Goal: Task Accomplishment & Management: Complete application form

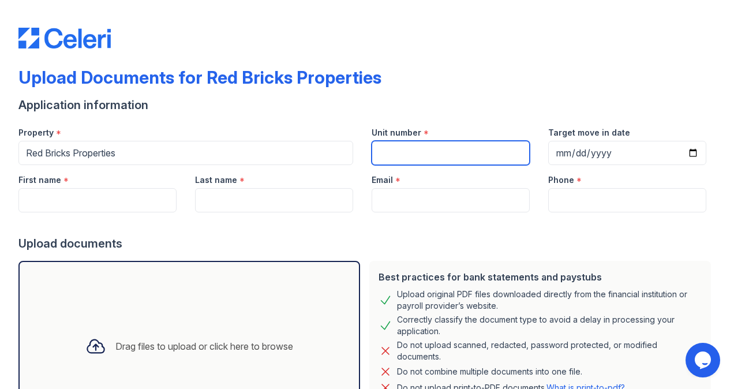
click at [401, 150] on input "Unit number" at bounding box center [451, 153] width 158 height 24
type input "[STREET_ADDRESS][PERSON_NAME]"
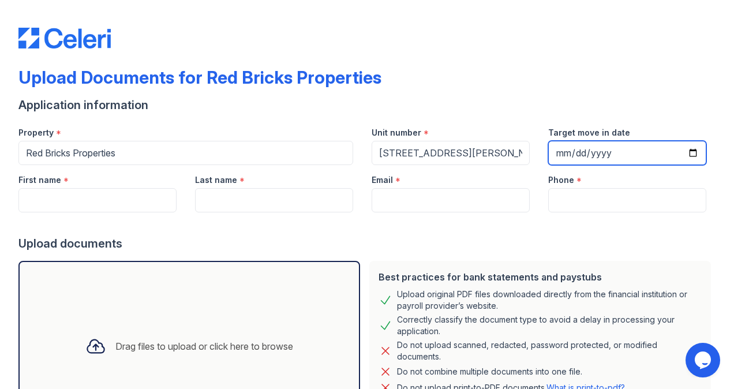
click at [553, 149] on input "Target move in date" at bounding box center [627, 153] width 158 height 24
type input "[DATE]"
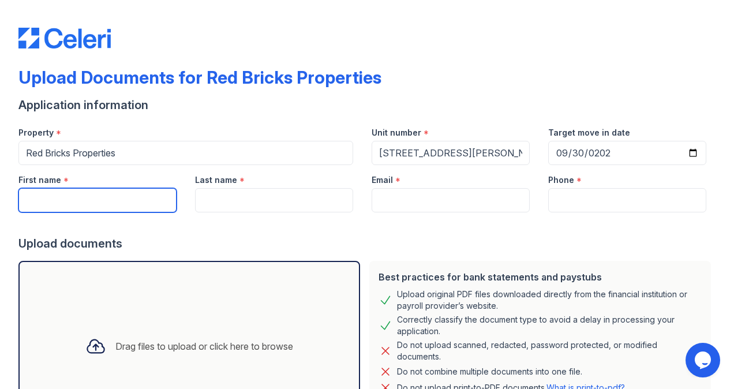
click at [111, 199] on input "First name" at bounding box center [97, 200] width 158 height 24
type input "[US_STATE]"
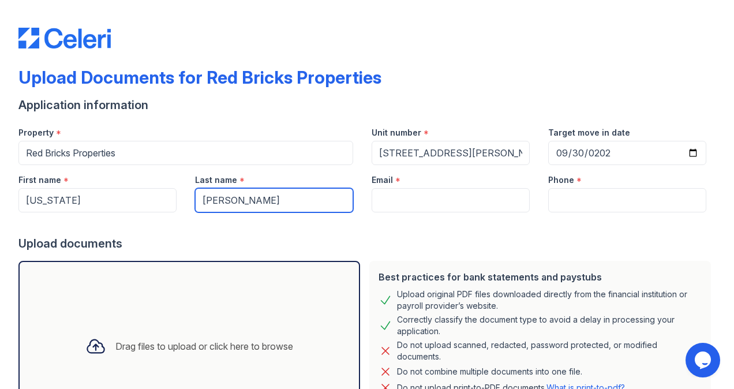
type input "[PERSON_NAME]"
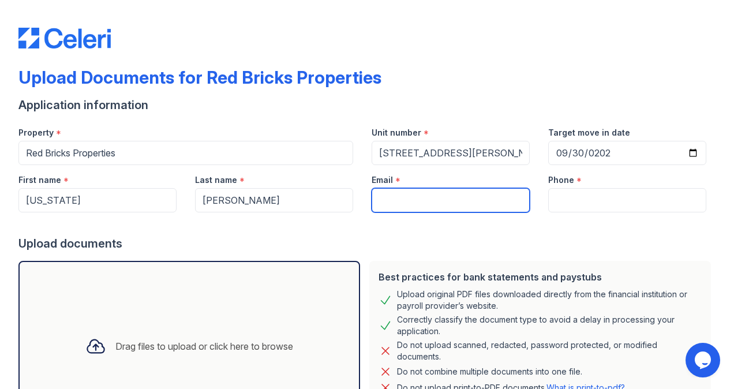
click at [415, 197] on input "Email" at bounding box center [451, 200] width 158 height 24
type input "[EMAIL_ADDRESS][DOMAIN_NAME]"
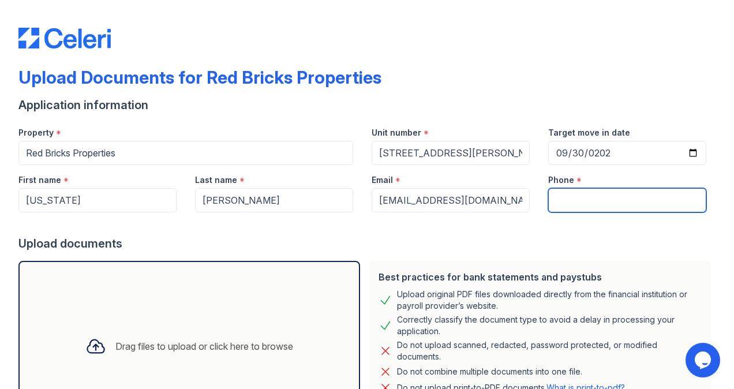
click at [560, 204] on input "Phone" at bounding box center [627, 200] width 158 height 24
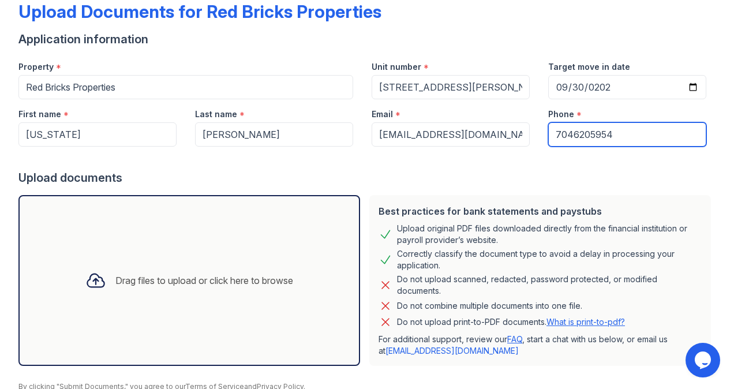
scroll to position [113, 0]
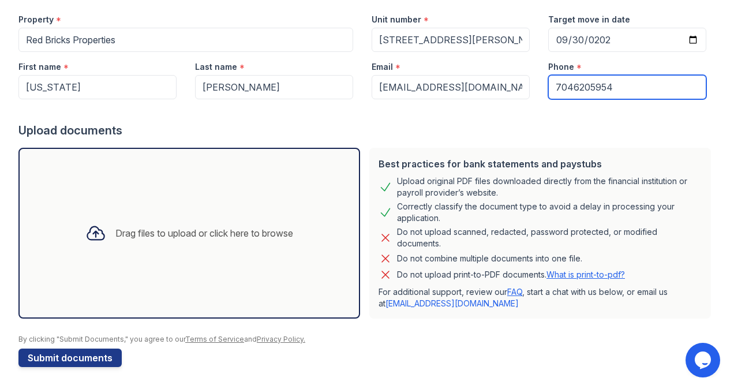
type input "7046205954"
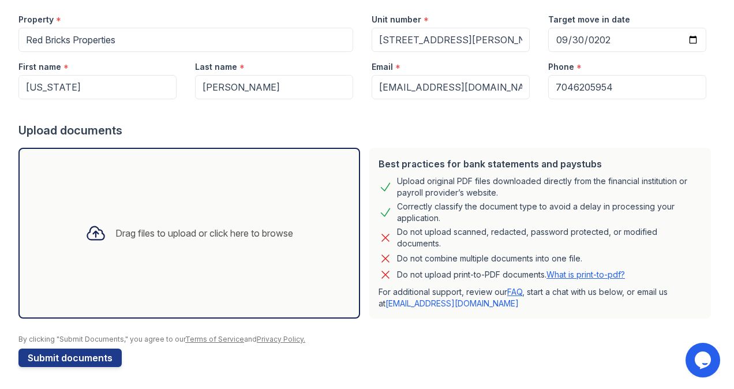
click at [132, 234] on div "Drag files to upload or click here to browse" at bounding box center [204, 233] width 178 height 14
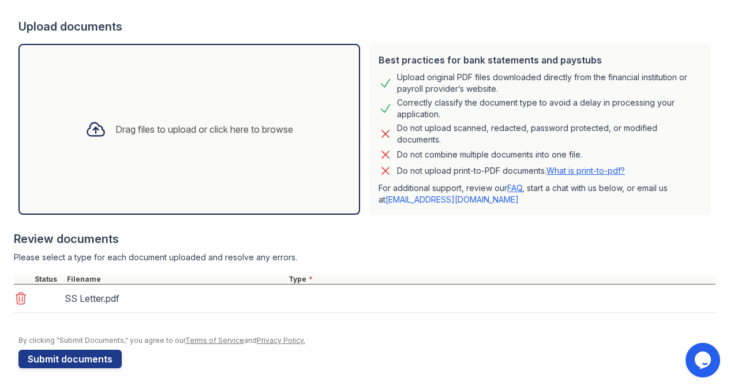
scroll to position [218, 0]
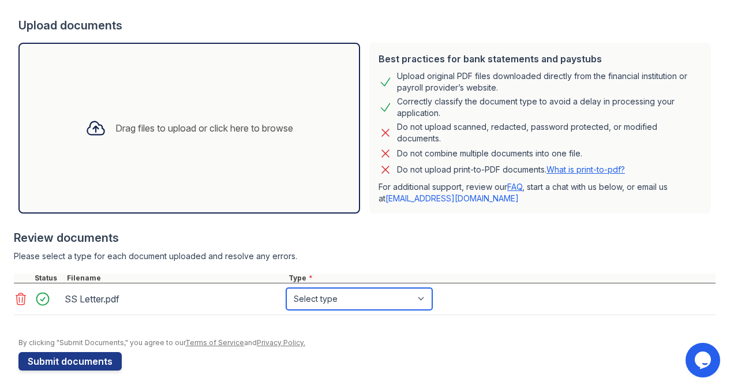
click at [298, 298] on select "Select type Paystub Bank Statement Offer Letter Tax Documents Benefit Award Let…" at bounding box center [359, 299] width 146 height 22
select select "benefit_award_letter"
click at [286, 288] on select "Select type Paystub Bank Statement Offer Letter Tax Documents Benefit Award Let…" at bounding box center [359, 299] width 146 height 22
click at [370, 364] on form "Application information Property * Red Bricks Properties Unit number * [STREET_…" at bounding box center [366, 125] width 697 height 492
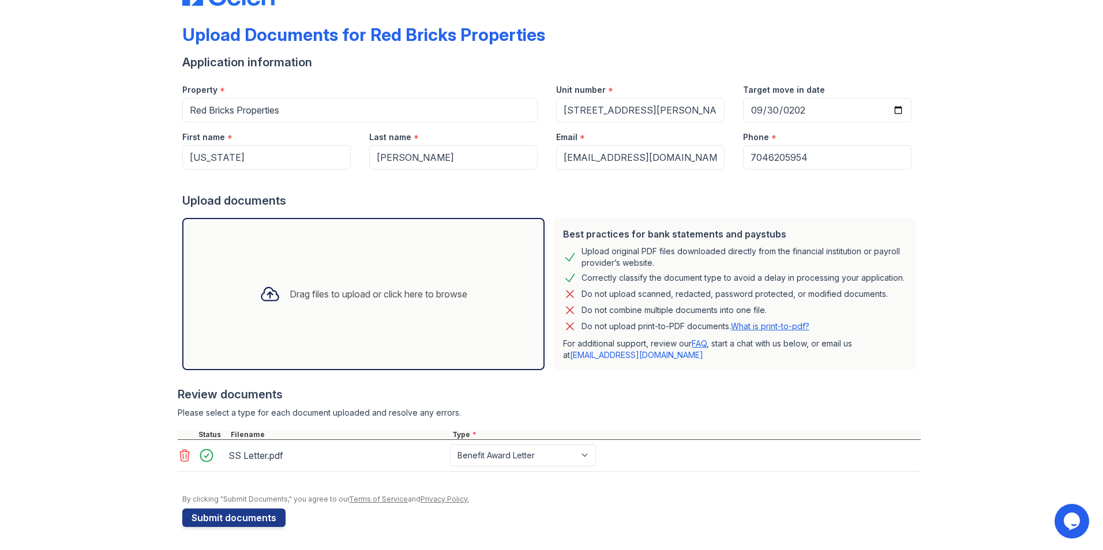
scroll to position [41, 0]
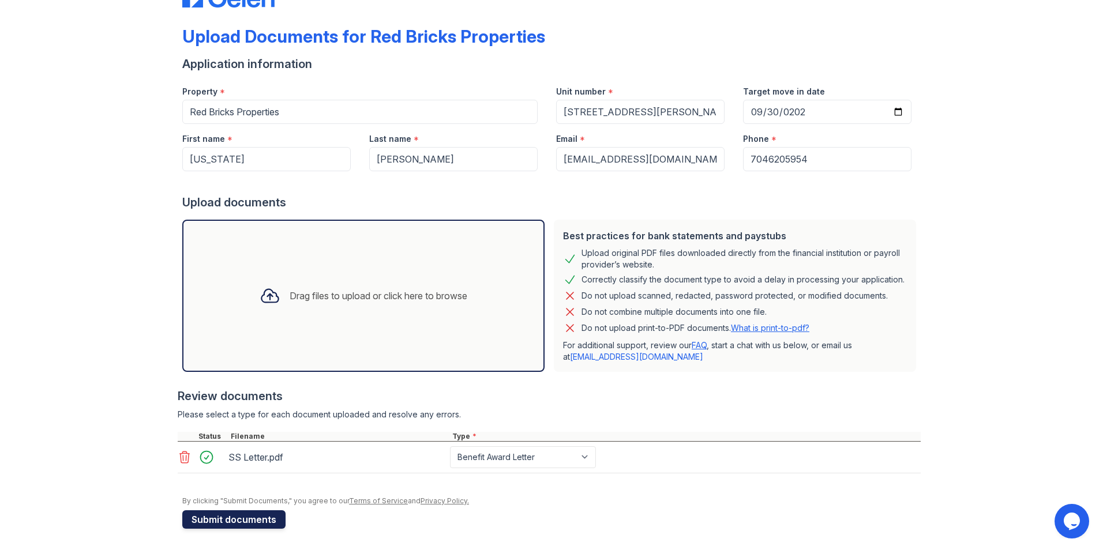
click at [216, 388] on button "Submit documents" at bounding box center [233, 520] width 103 height 18
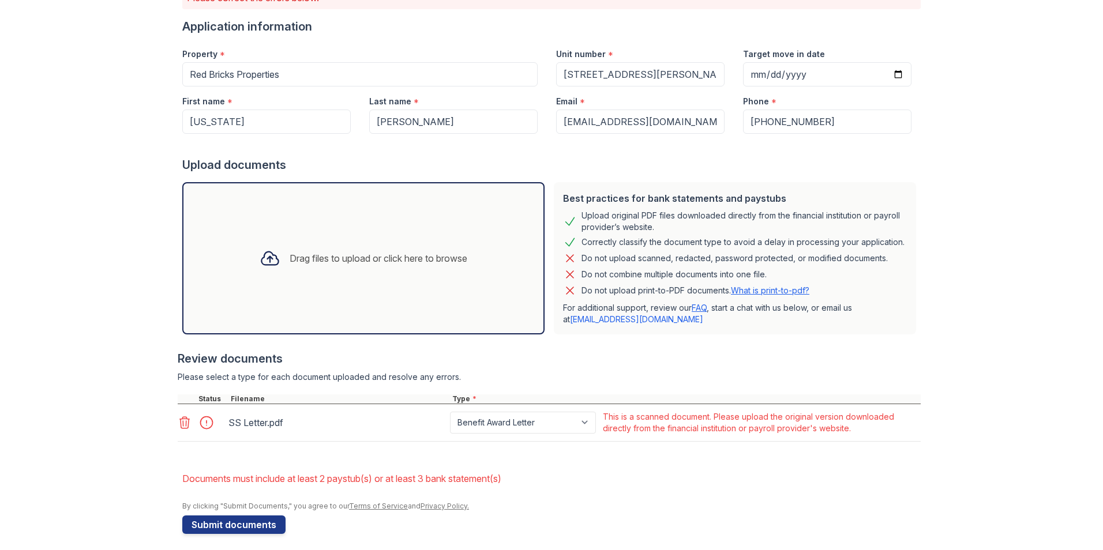
scroll to position [118, 0]
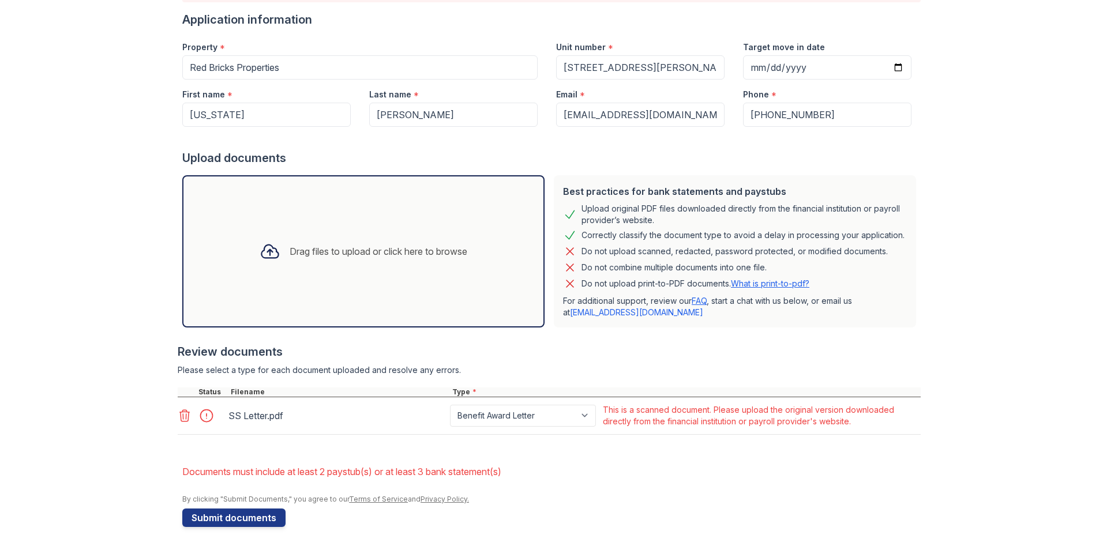
click at [364, 388] on link "Terms of Service" at bounding box center [378, 499] width 59 height 9
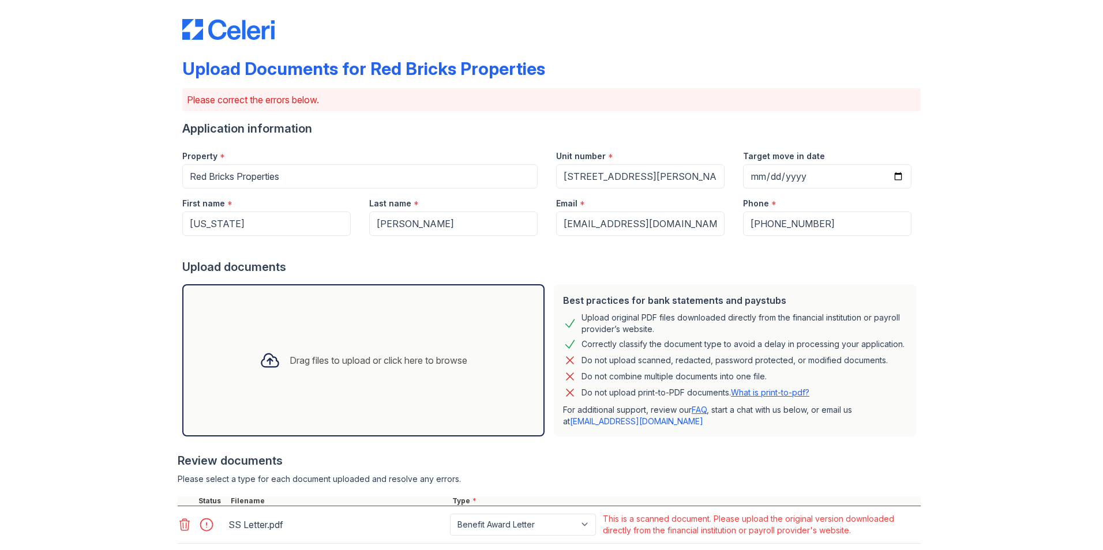
scroll to position [0, 0]
